Goal: Check status: Check status

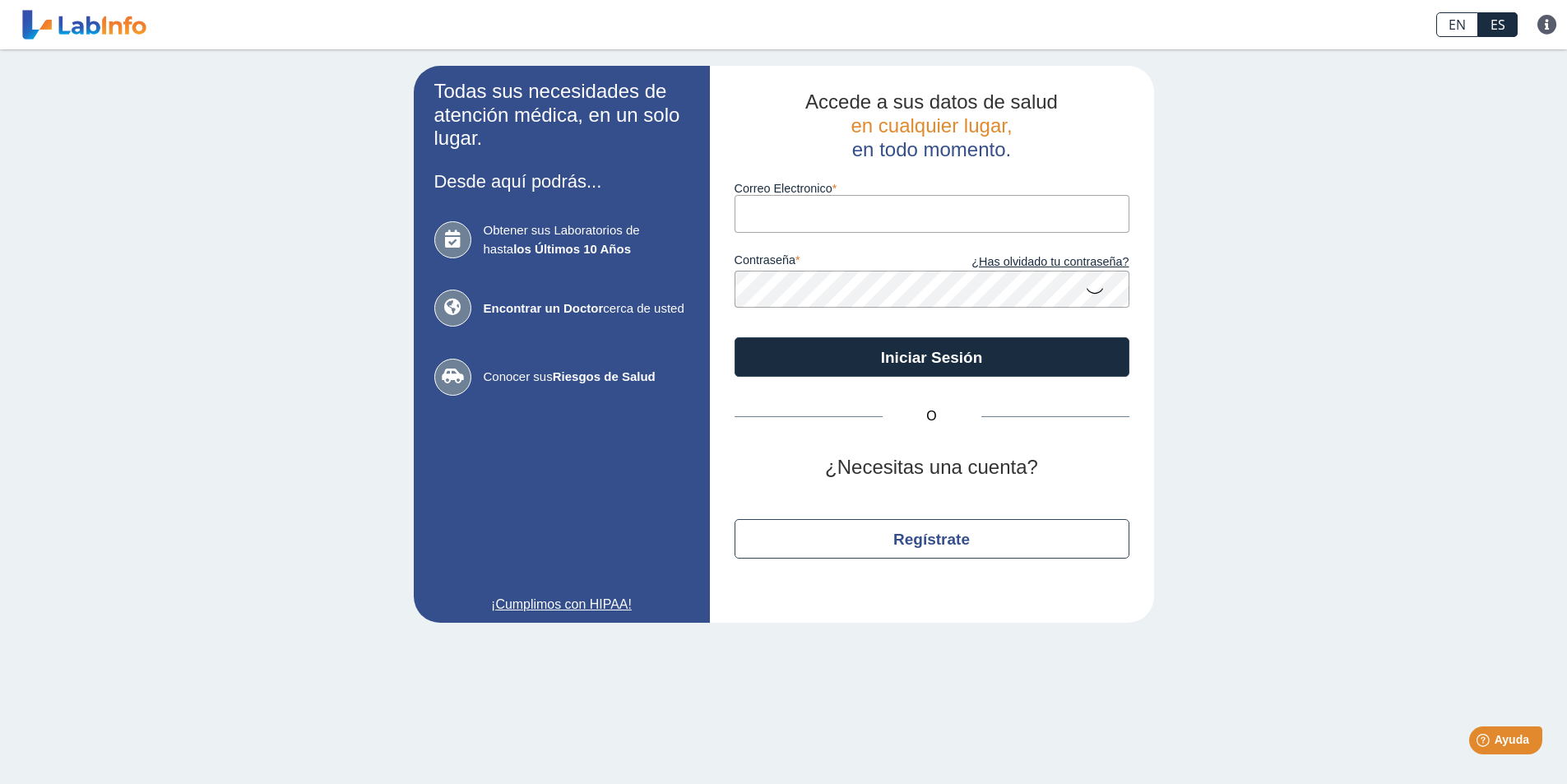
click at [855, 213] on input "Correo Electronico" at bounding box center [932, 213] width 395 height 37
type input "[EMAIL_ADDRESS][DATE][DOMAIN_NAME]"
click at [1096, 293] on icon at bounding box center [1095, 290] width 20 height 32
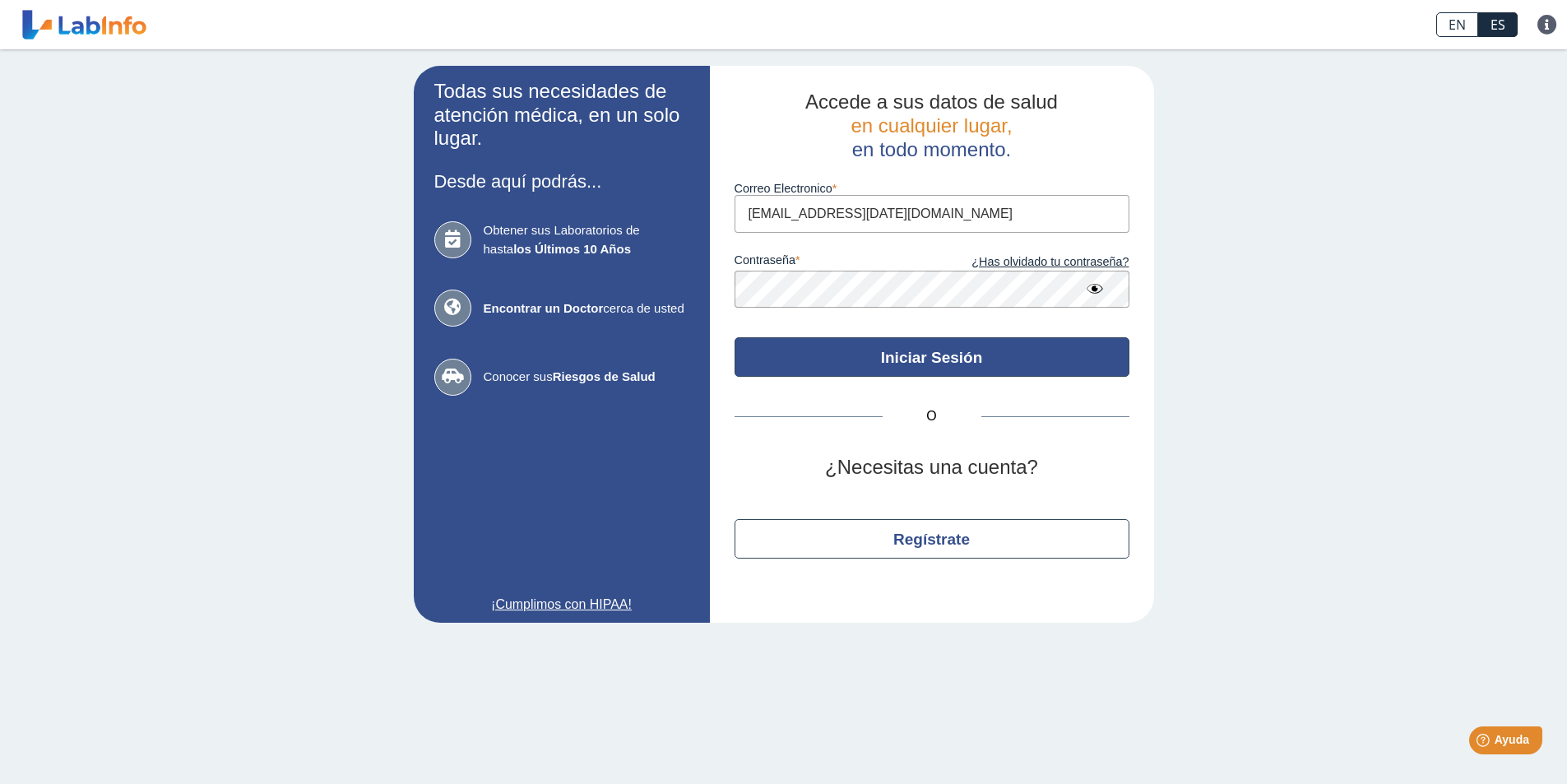
click at [982, 352] on button "Iniciar Sesión" at bounding box center [932, 357] width 395 height 39
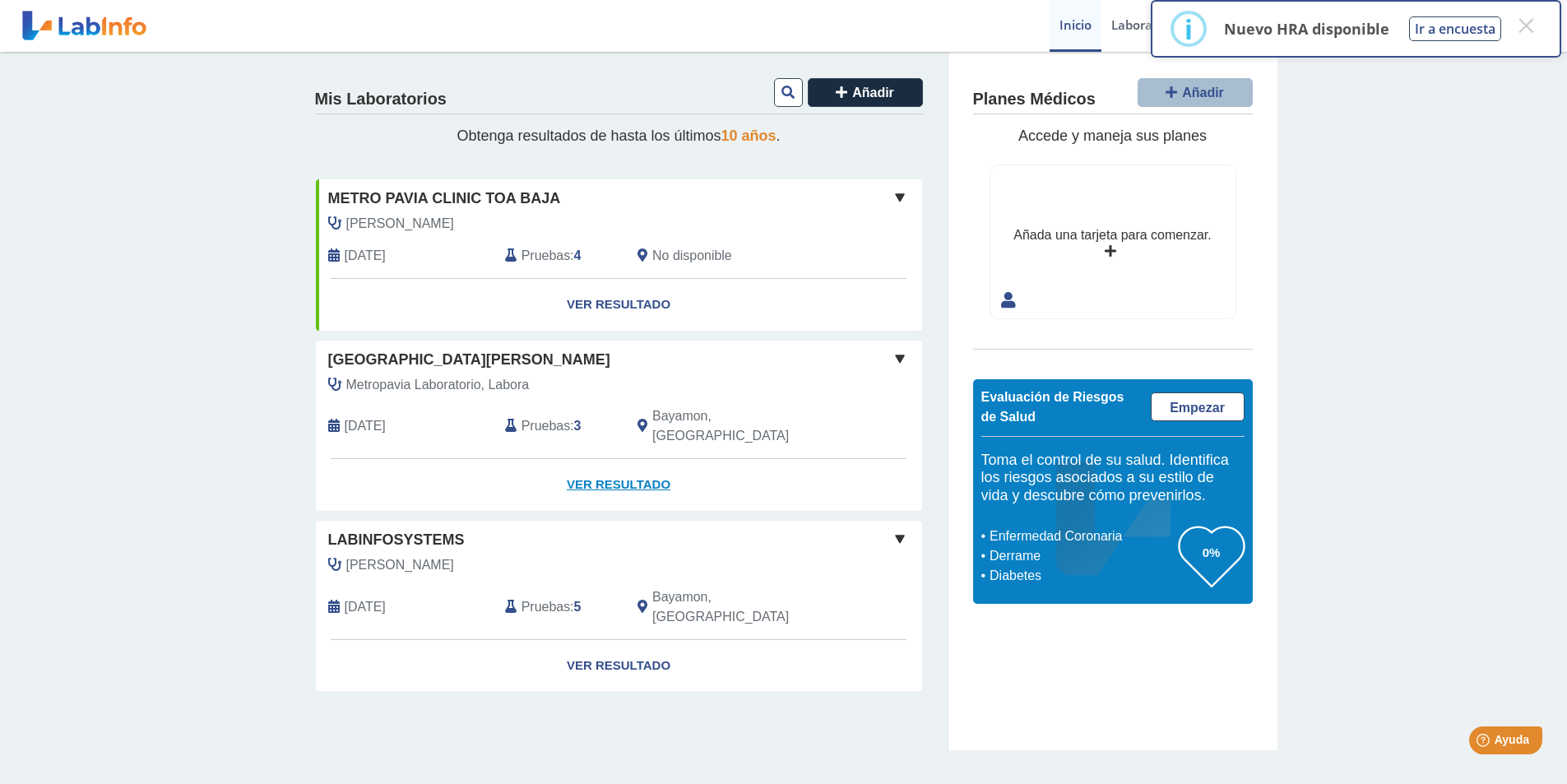
click at [614, 463] on link "Ver Resultado" at bounding box center [619, 484] width 606 height 52
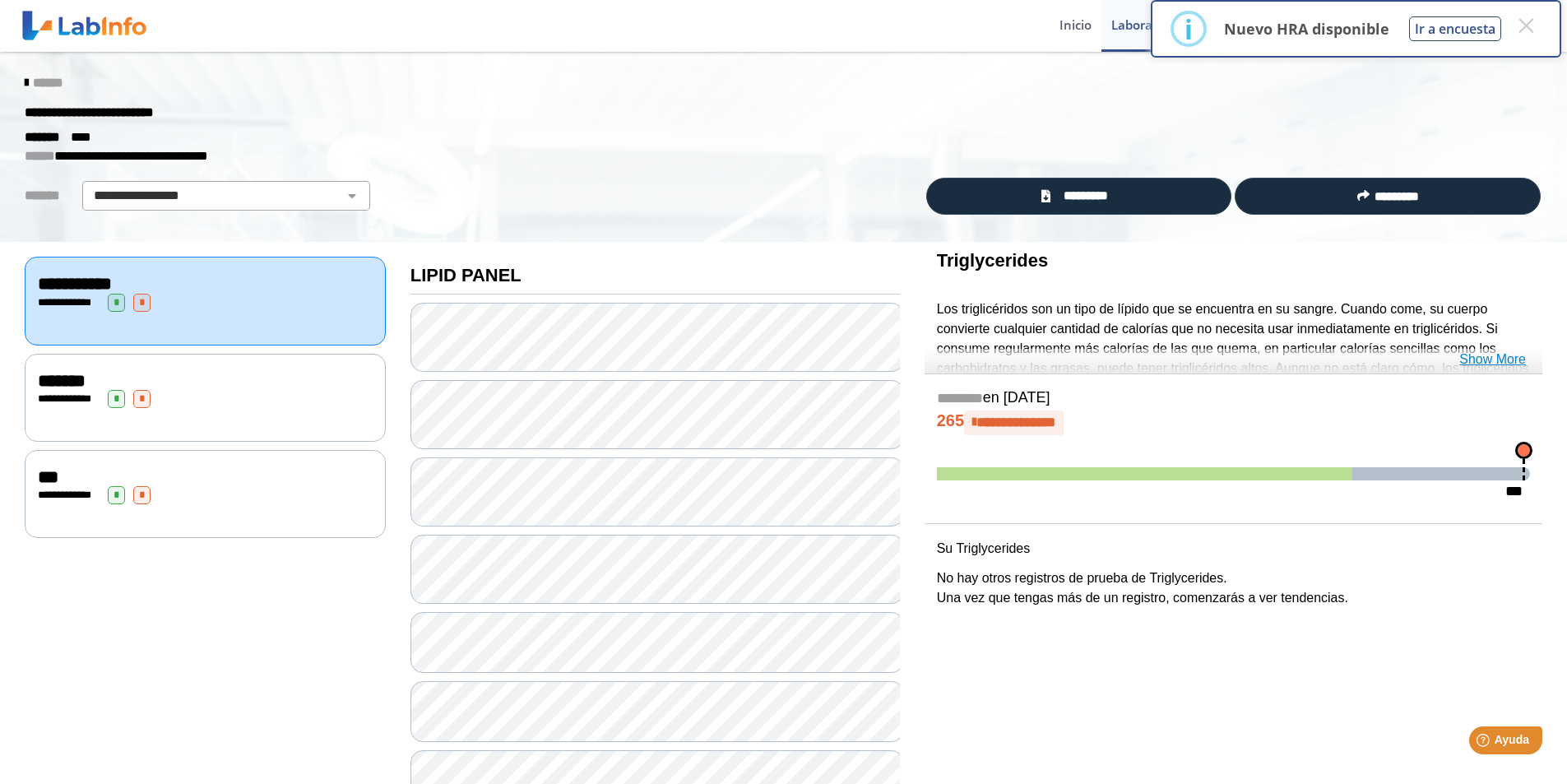
click at [1472, 357] on link "Show More" at bounding box center [1493, 359] width 67 height 20
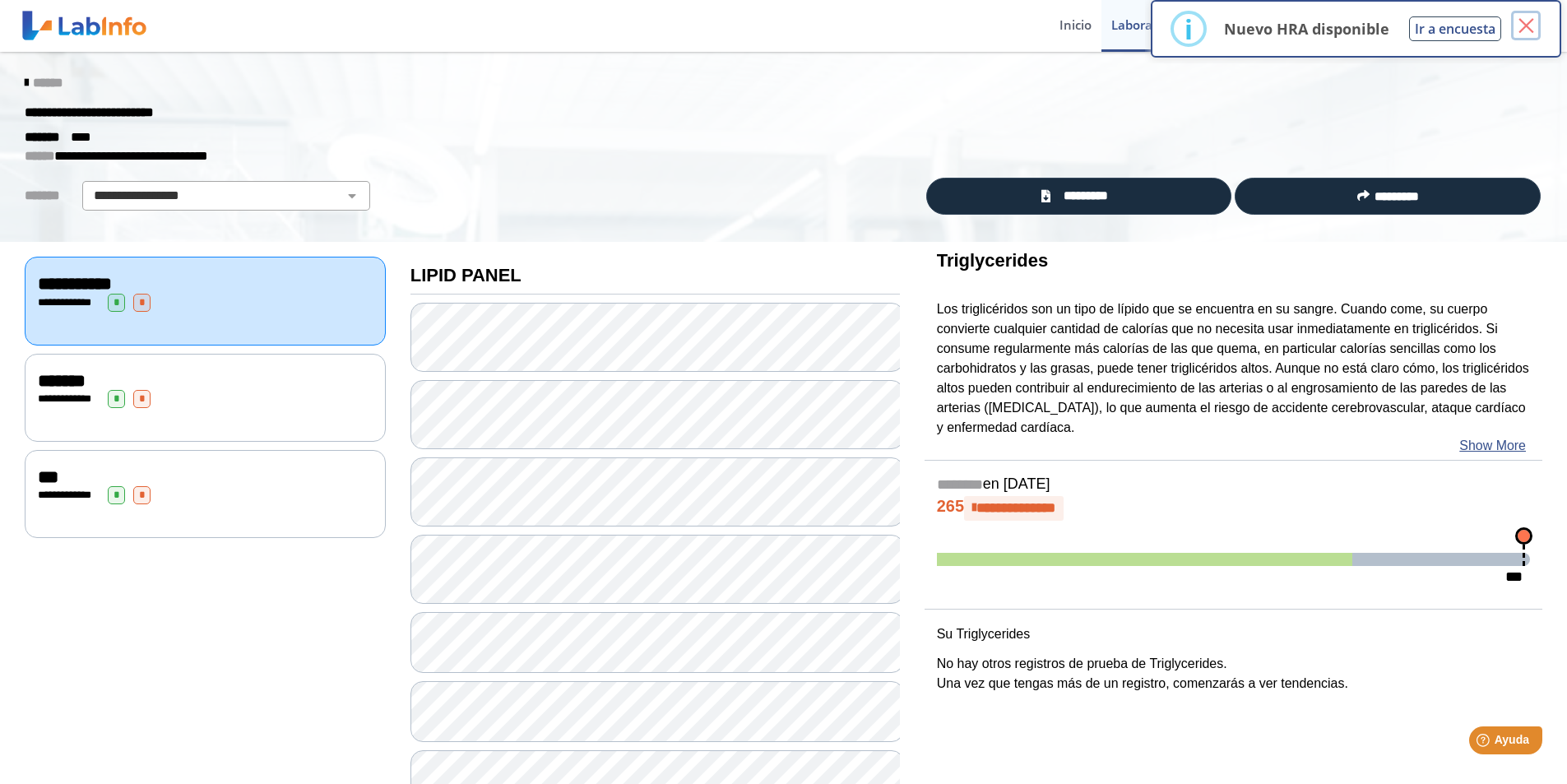
click at [1519, 25] on button "×" at bounding box center [1526, 25] width 30 height 30
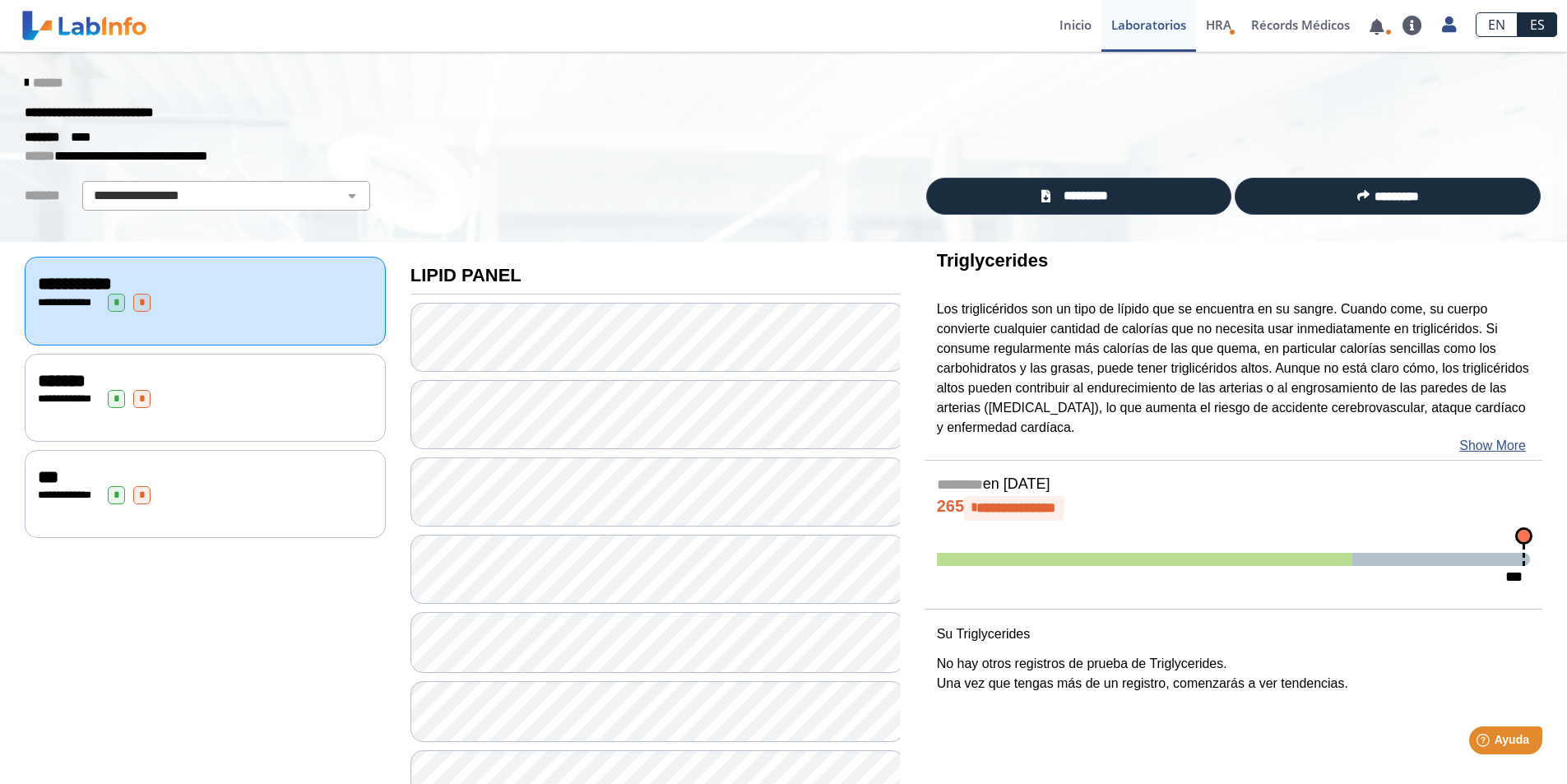
click at [235, 315] on div "**********" at bounding box center [205, 300] width 361 height 88
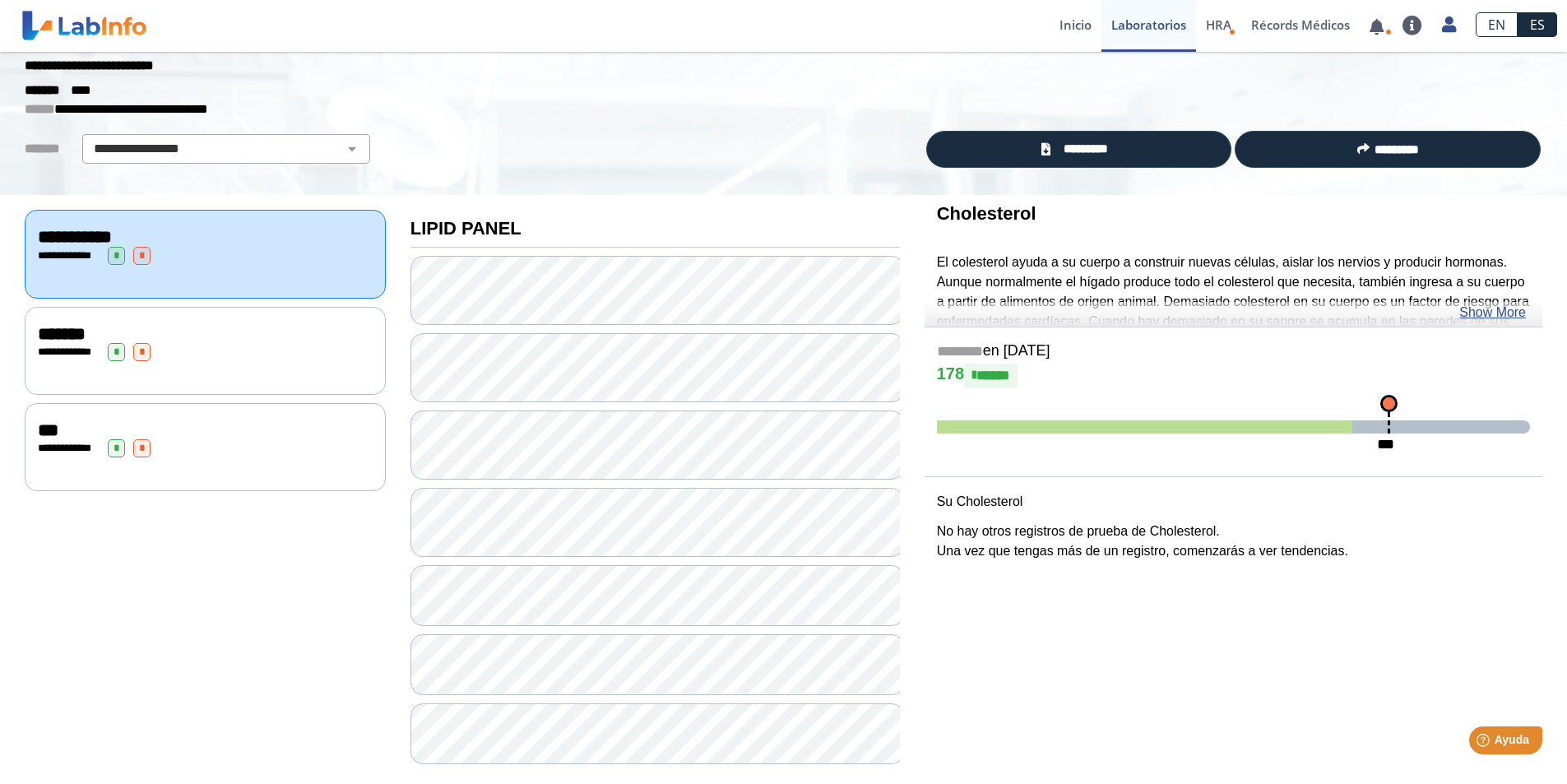
scroll to position [68, 0]
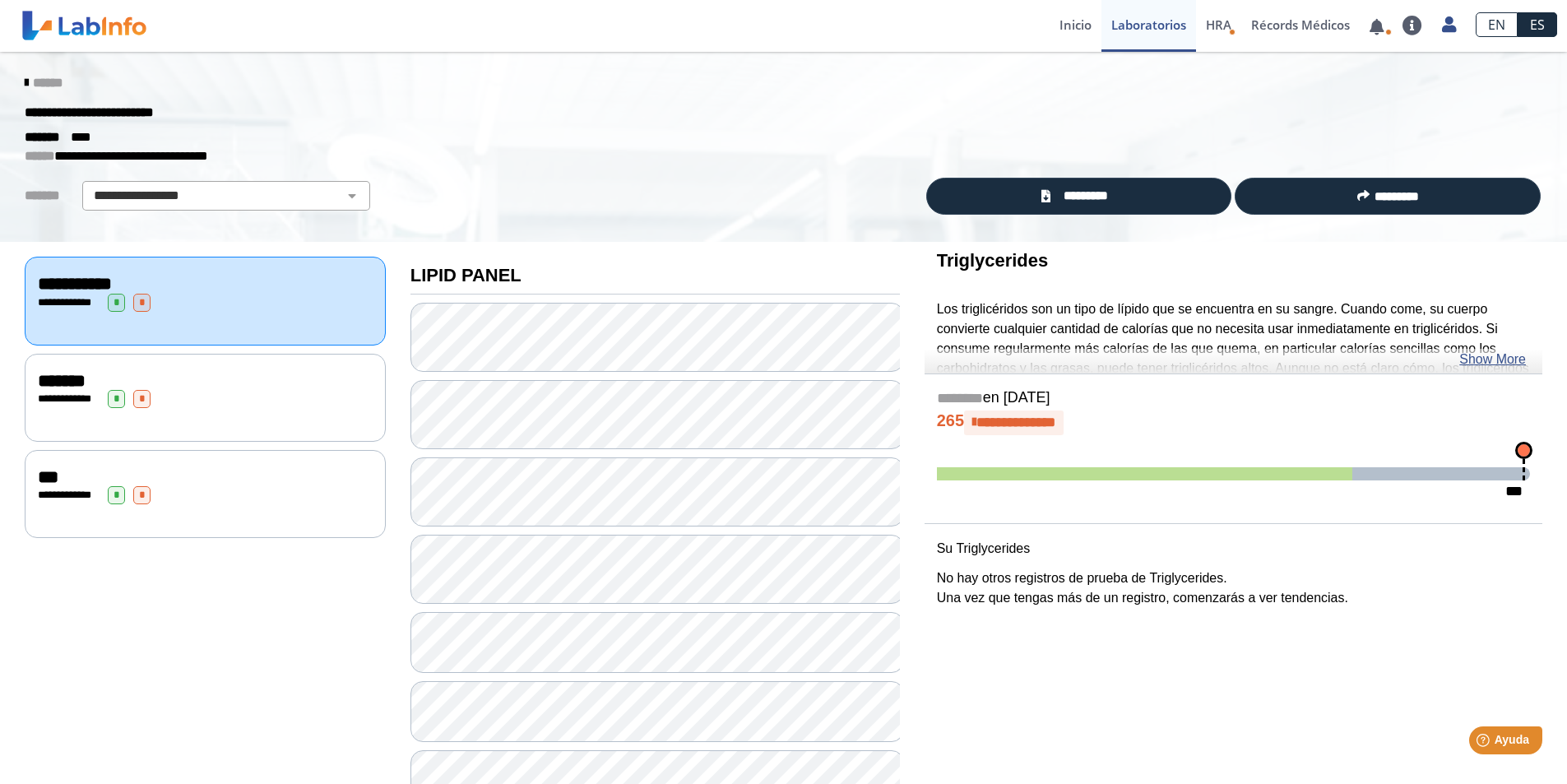
click at [25, 79] on link "******" at bounding box center [43, 82] width 38 height 12
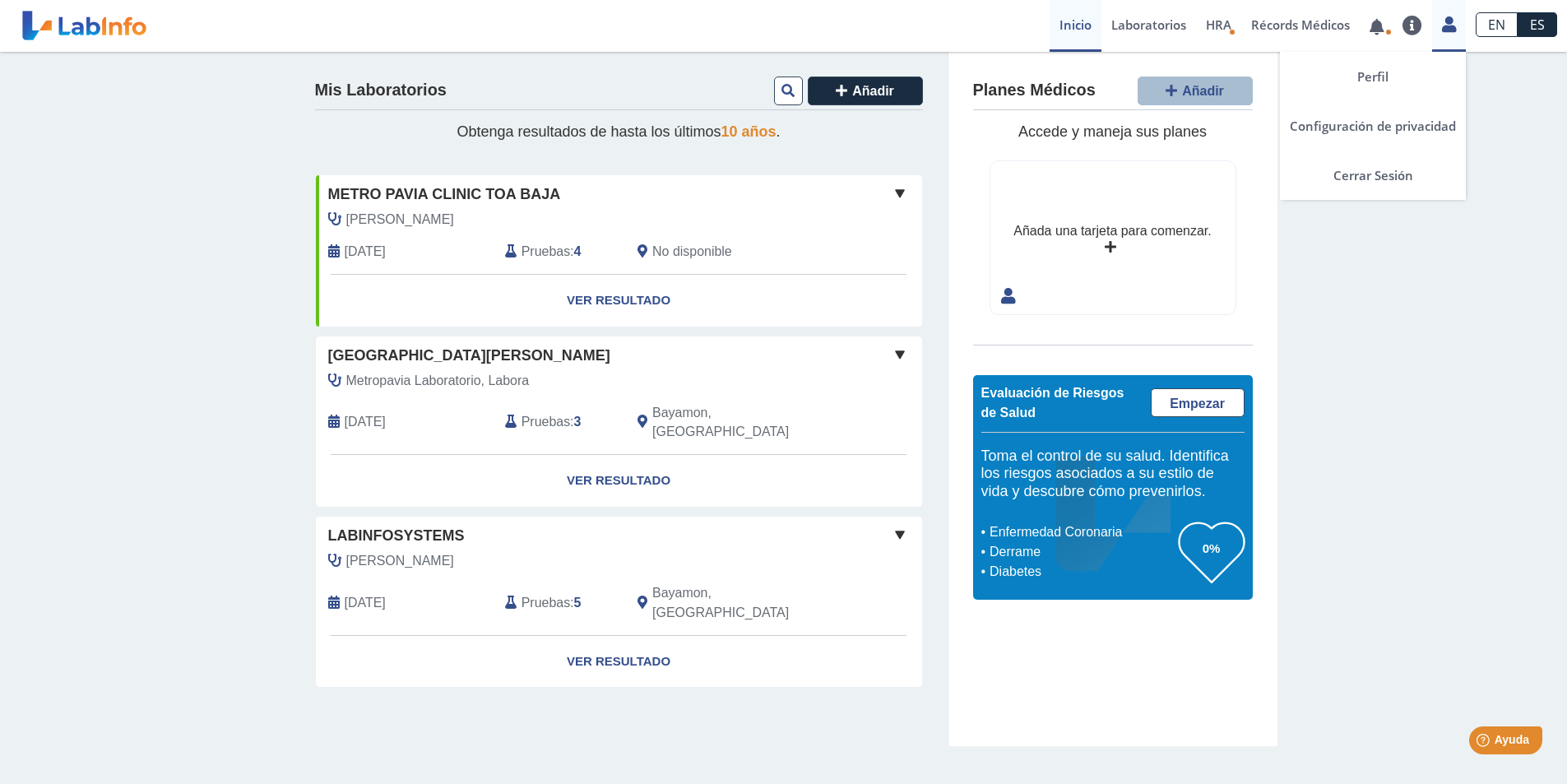
click at [1448, 27] on icon at bounding box center [1450, 25] width 14 height 12
click at [1374, 173] on link "Cerrar Sesión" at bounding box center [1373, 175] width 186 height 49
